Goal: Information Seeking & Learning: Learn about a topic

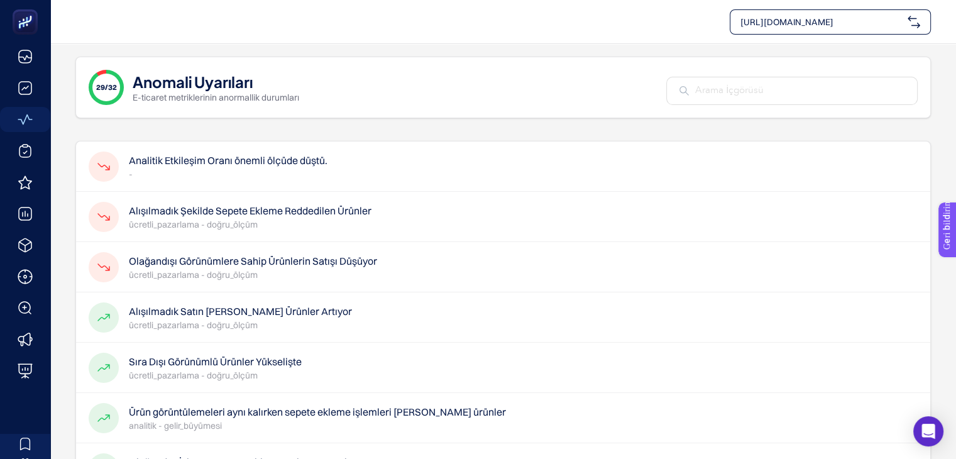
click at [238, 204] on font "Alışılmadık Şekilde Sepete Ekleme Reddedilen Ürünler" at bounding box center [250, 210] width 243 height 13
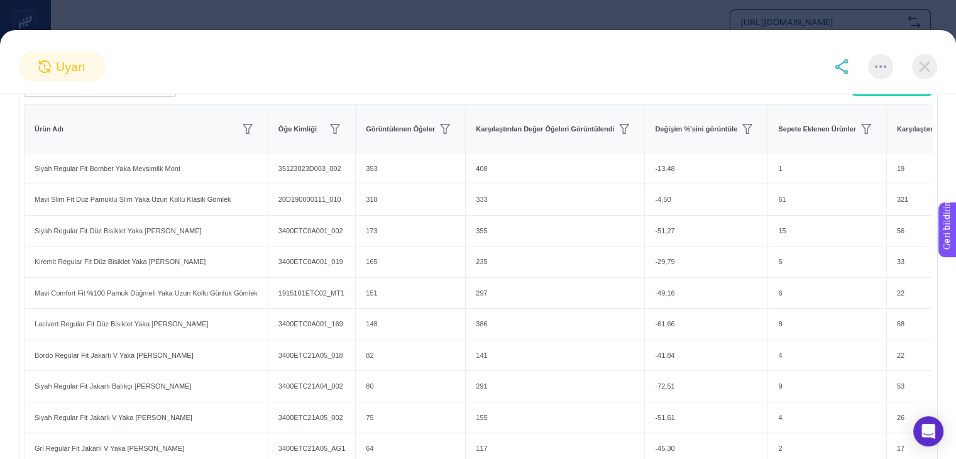
scroll to position [190, 0]
drag, startPoint x: 191, startPoint y: 177, endPoint x: 28, endPoint y: 179, distance: 162.9
click at [28, 179] on div "Siyah Regular Fit Bomber Yaka Mevsimlik Mont" at bounding box center [146, 167] width 243 height 31
copy font "Siyah Regular Fit Bomber Yaka Mevsimlik Mont"
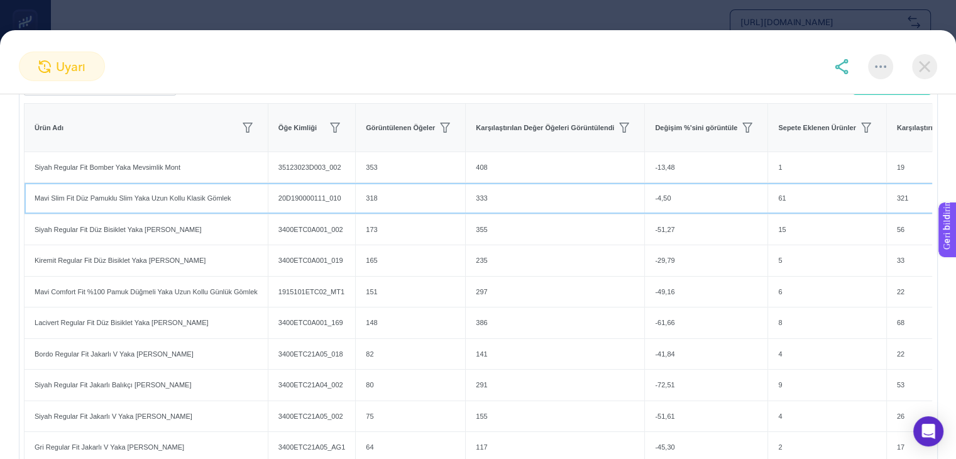
click at [179, 202] on font "Mavi Slim Fit Düz Pamuklu Slim Yaka Uzun Kollu Klasik Gömlek" at bounding box center [133, 198] width 197 height 8
copy tr "Mavi Slim Fit Düz Pamuklu Slim Yaka Uzun Kollu Klasik Gömlek"
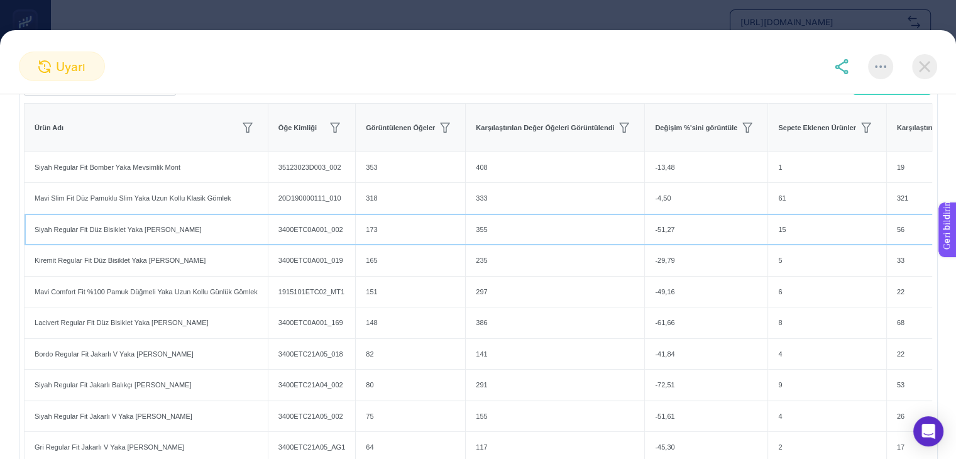
click at [145, 233] on font "Siyah Regular Fit Düz Bisiklet Yaka [PERSON_NAME]" at bounding box center [118, 230] width 167 height 8
copy tr "Siyah Regular Fit Düz Bisiklet Yaka [PERSON_NAME]"
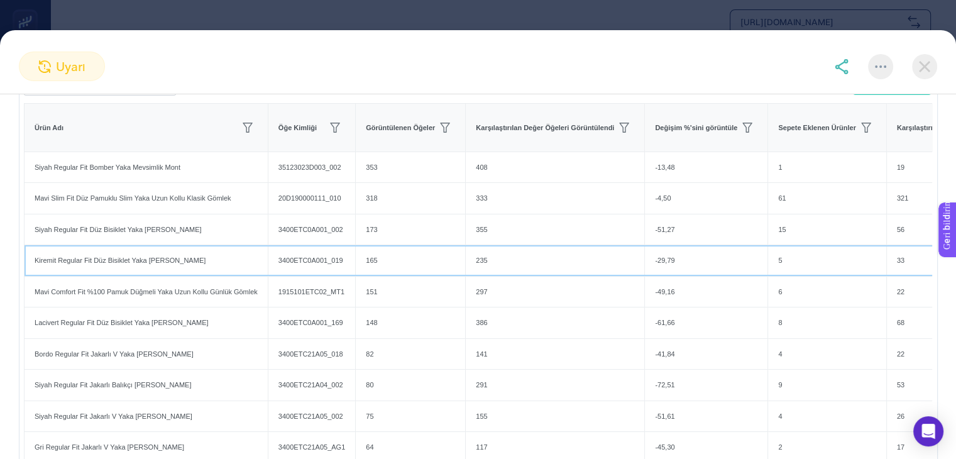
click at [121, 263] on font "Kiremit Regular Fit Düz Bisiklet Yaka [PERSON_NAME]" at bounding box center [120, 261] width 171 height 8
copy tr "Kiremit Regular Fit Düz Bisiklet Yaka [PERSON_NAME]"
